Goal: Navigation & Orientation: Find specific page/section

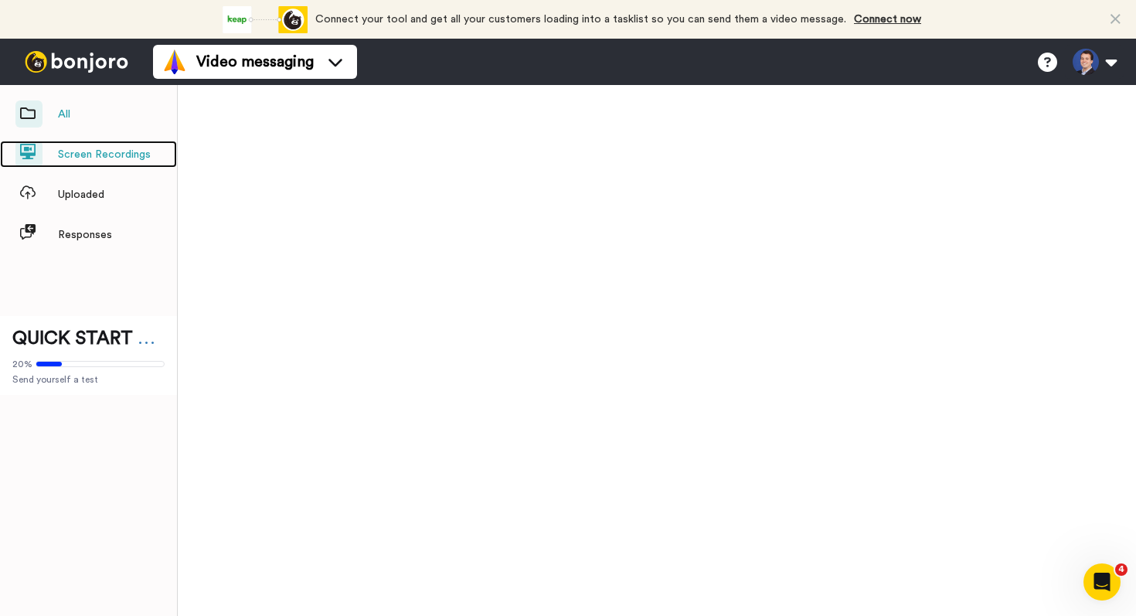
click at [83, 151] on span "Screen Recordings" at bounding box center [104, 154] width 93 height 15
